Goal: Find specific page/section: Find specific page/section

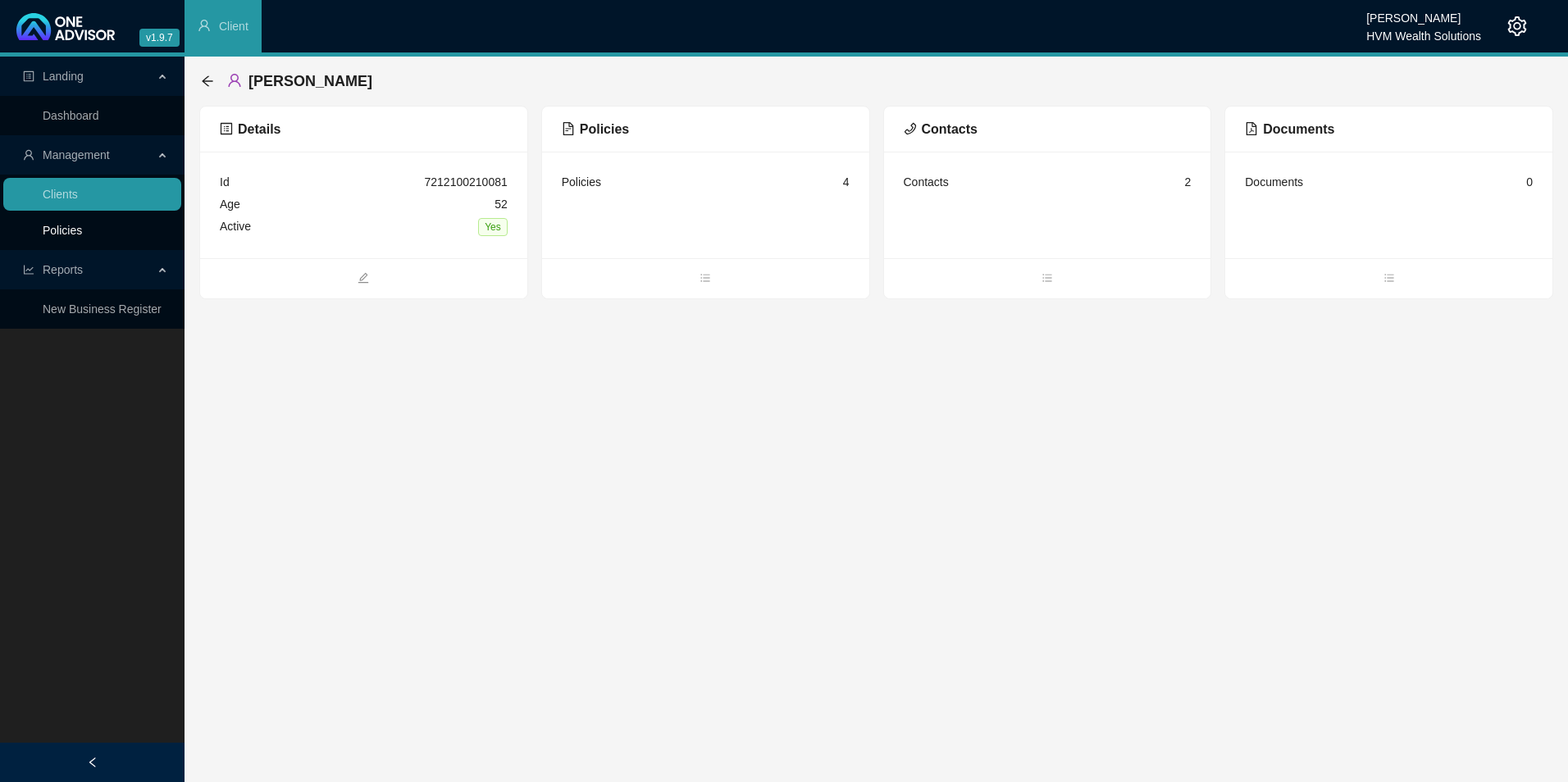
click at [68, 234] on link "Policies" at bounding box center [62, 230] width 39 height 13
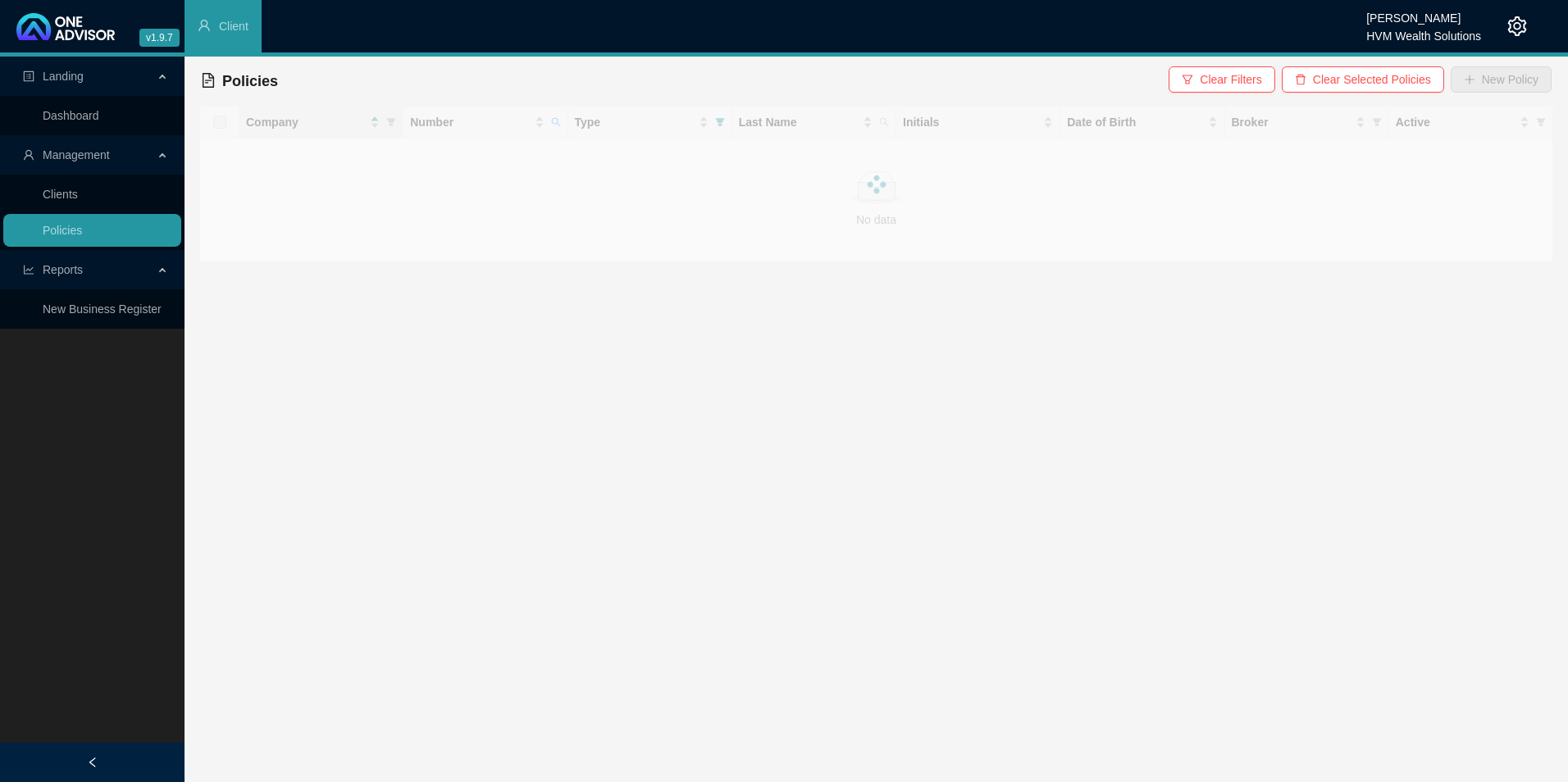
checkbox input "true"
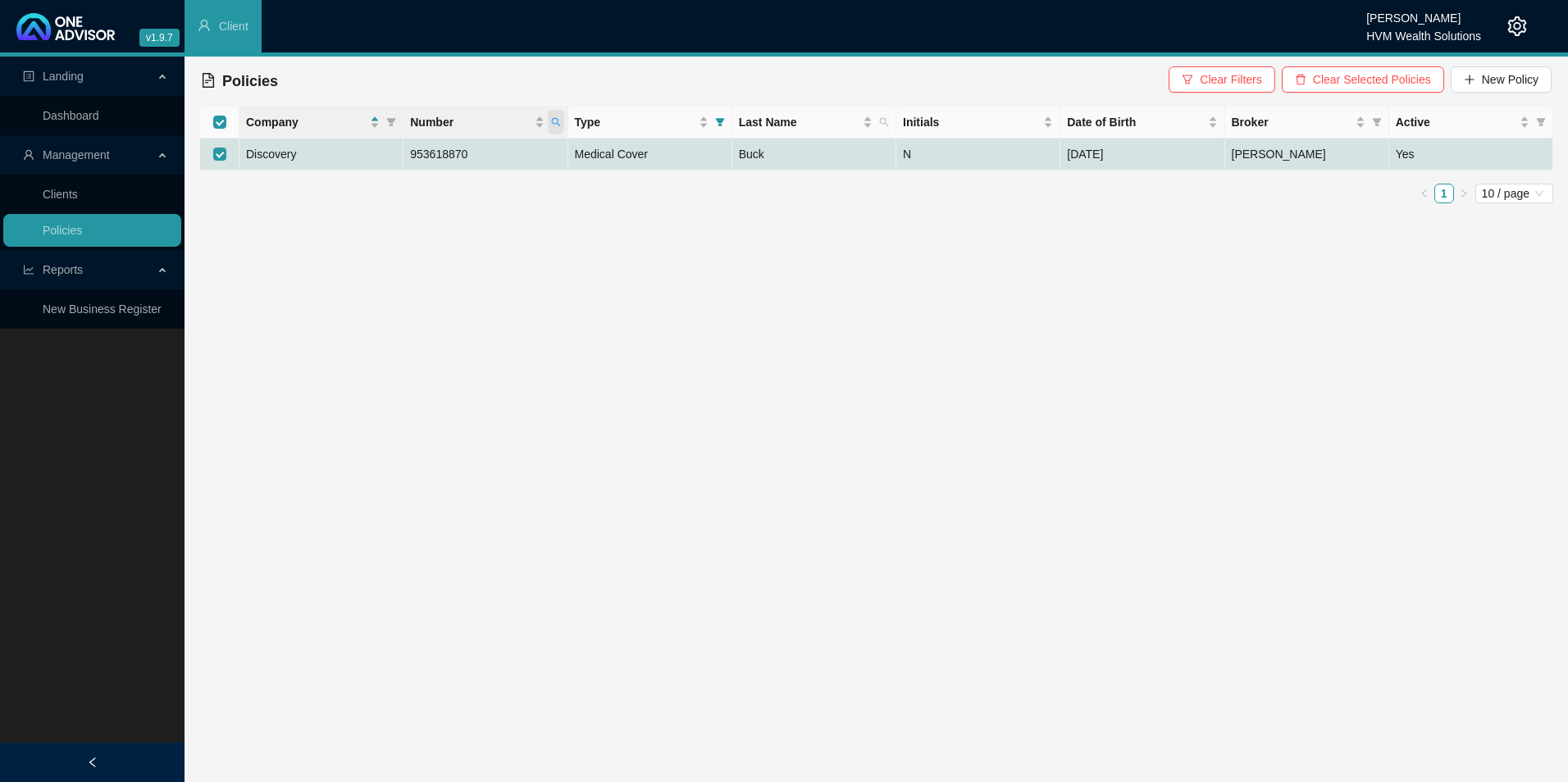
click at [552, 125] on icon "search" at bounding box center [556, 122] width 9 height 9
paste input "095584"
type input "950955840"
click at [425, 179] on button "Search" at bounding box center [439, 186] width 74 height 20
checkbox input "false"
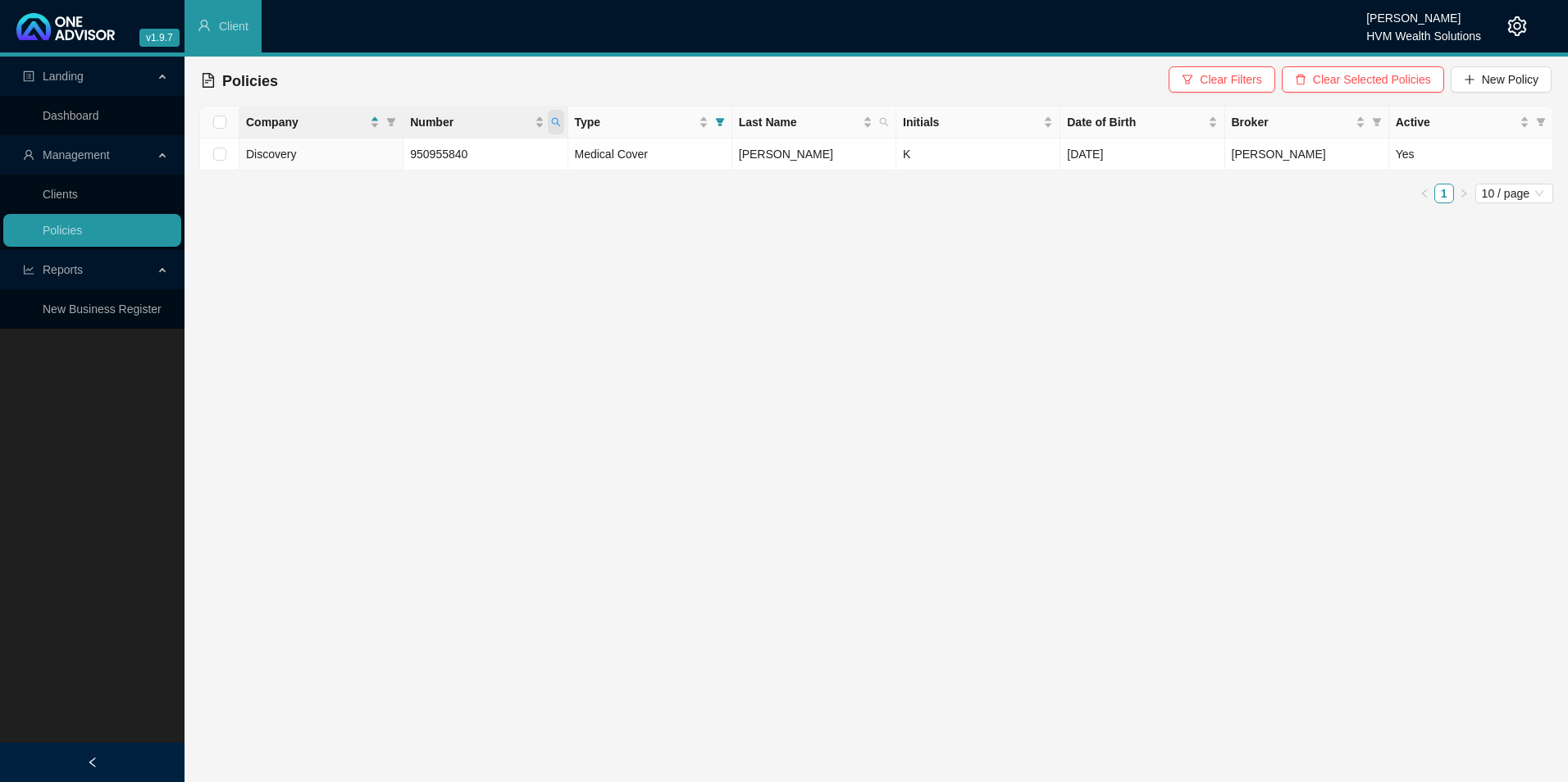
click at [557, 122] on icon "search" at bounding box center [556, 122] width 9 height 9
drag, startPoint x: 470, startPoint y: 158, endPoint x: 410, endPoint y: 158, distance: 60.0
click at [410, 158] on input "950955840" at bounding box center [479, 158] width 154 height 26
paste input "POL-829710-G1Q8X5"
type input "POL-829710-G1Q8X5"
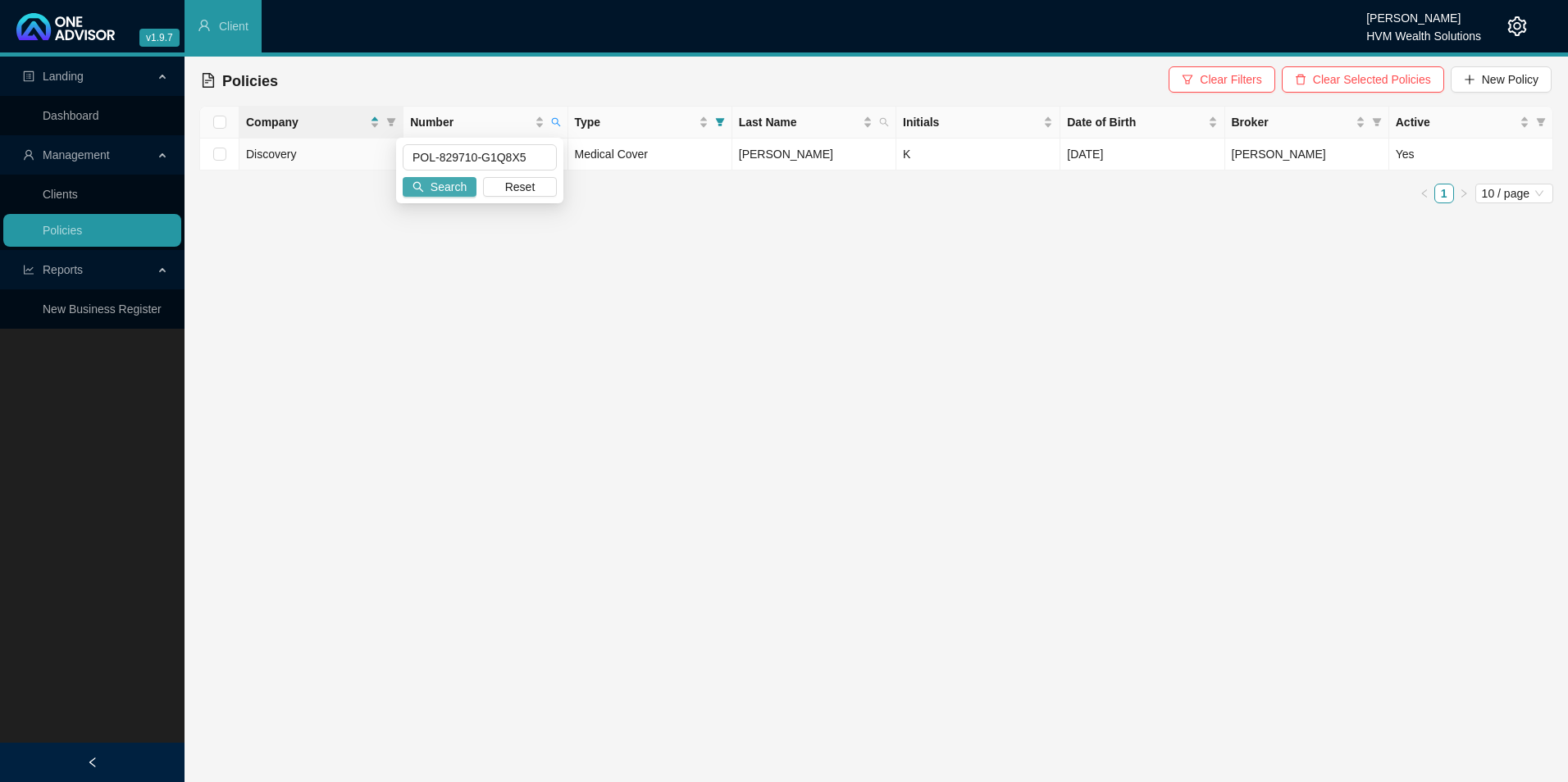
click at [462, 188] on span "Search" at bounding box center [448, 186] width 36 height 18
click at [1521, 23] on icon "setting" at bounding box center [1517, 25] width 20 height 20
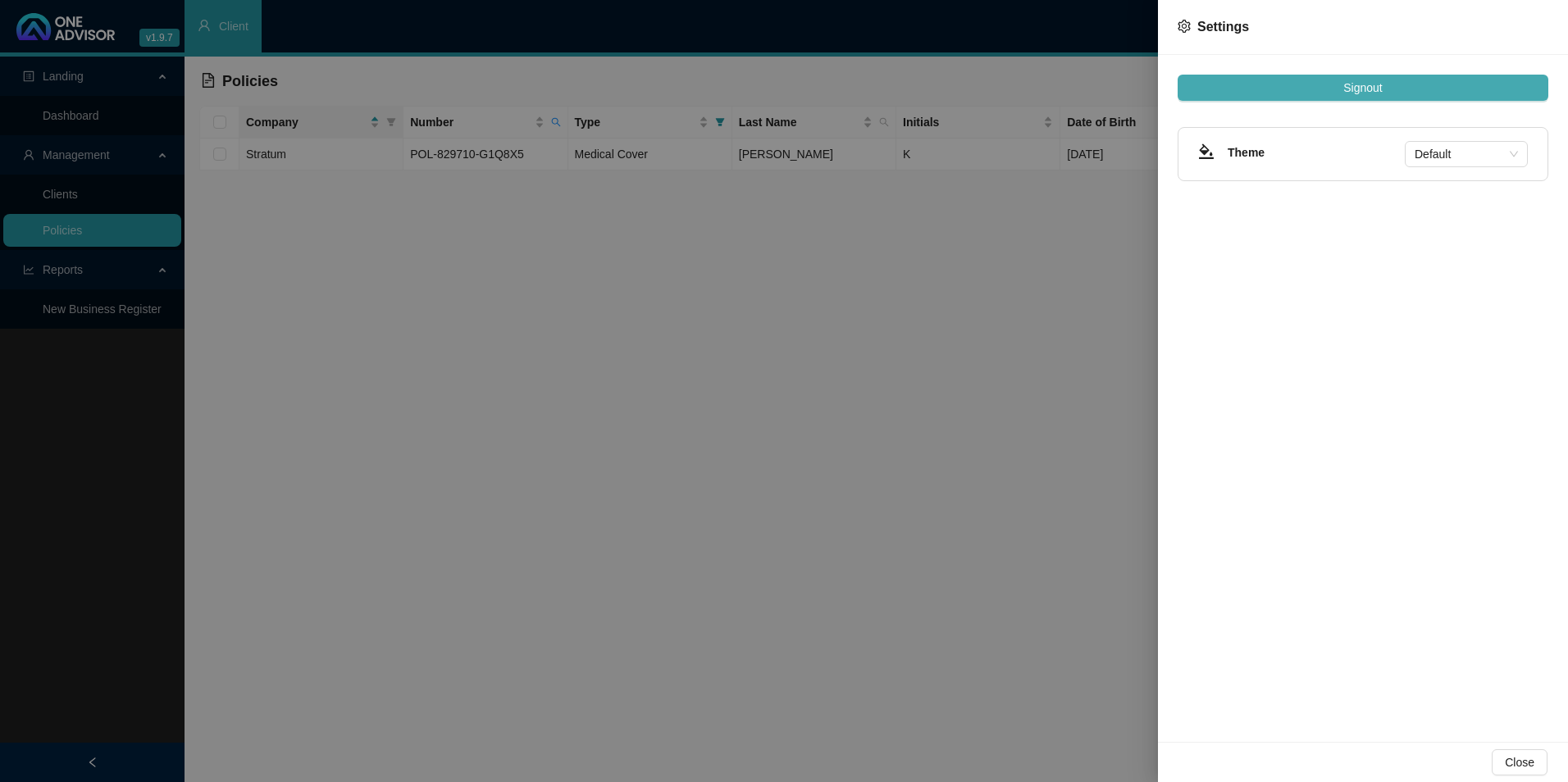
click at [1398, 92] on button "Signout" at bounding box center [1363, 87] width 370 height 26
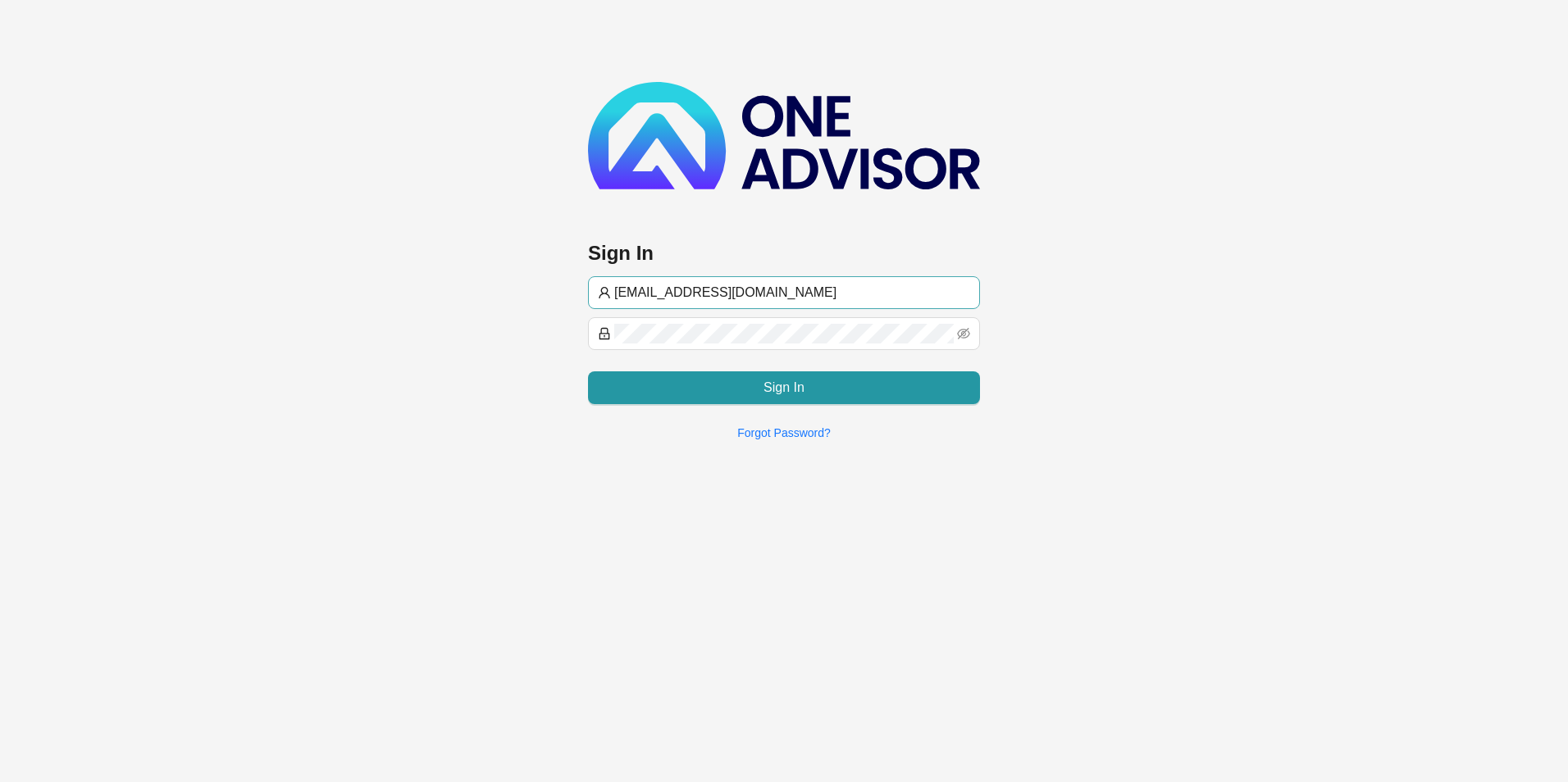
click at [788, 292] on input "chanel@hvm.co.za" at bounding box center [792, 292] width 356 height 20
type input "[PERSON_NAME]@hvmws"
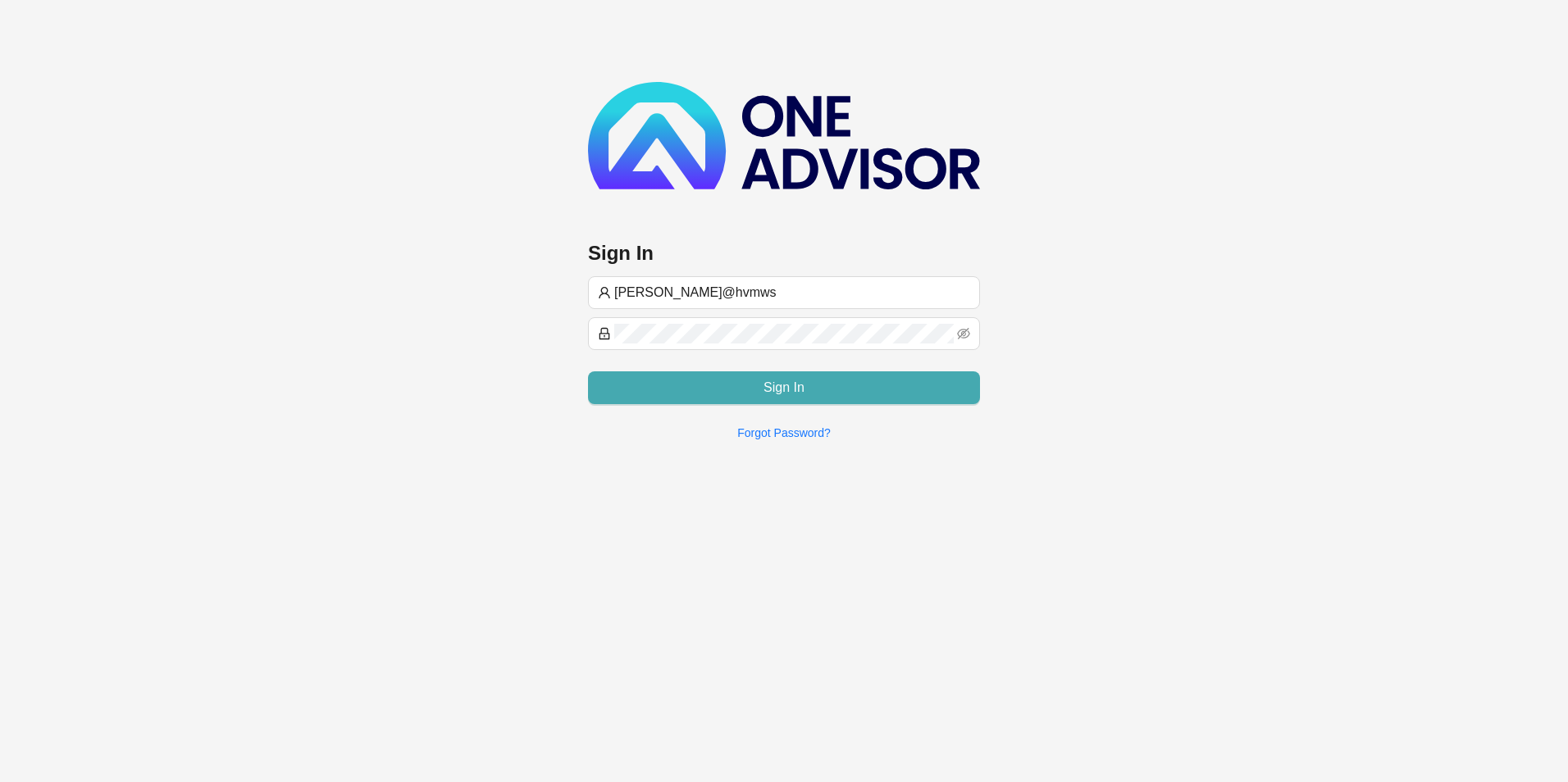
click at [690, 380] on button "Sign In" at bounding box center [784, 387] width 392 height 33
